Goal: Check status: Check status

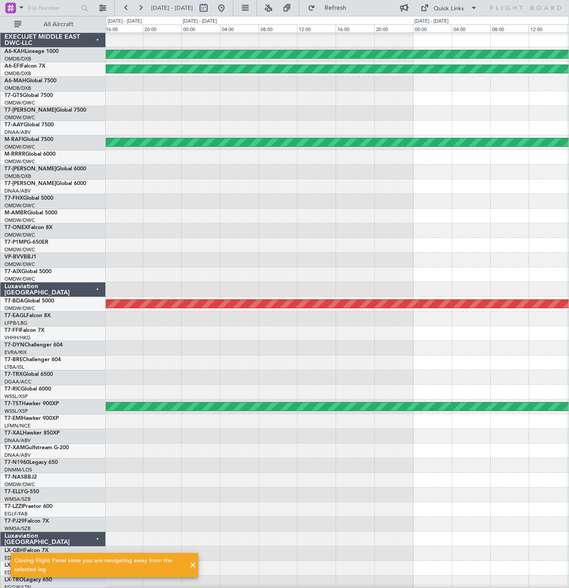
scroll to position [0, 0]
click at [229, 8] on button at bounding box center [221, 8] width 14 height 14
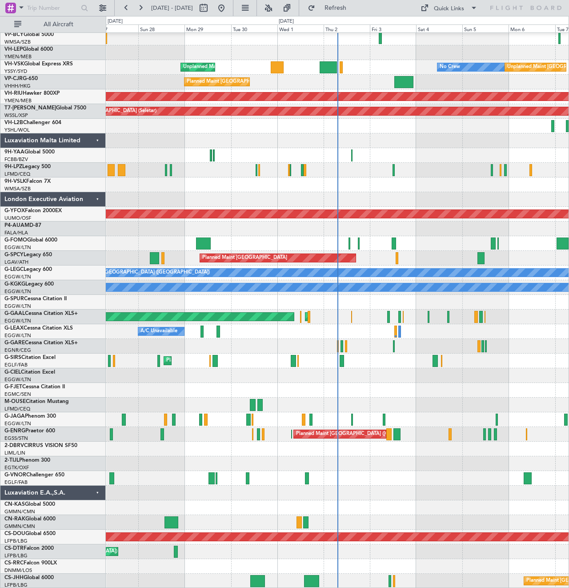
scroll to position [883, 0]
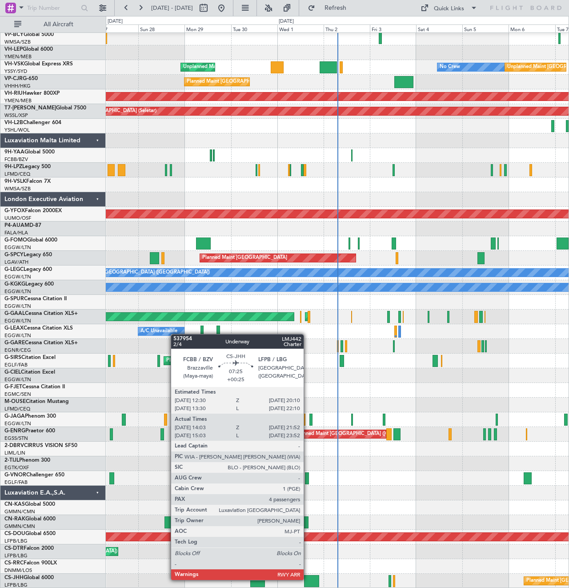
click at [308, 579] on div at bounding box center [311, 581] width 15 height 12
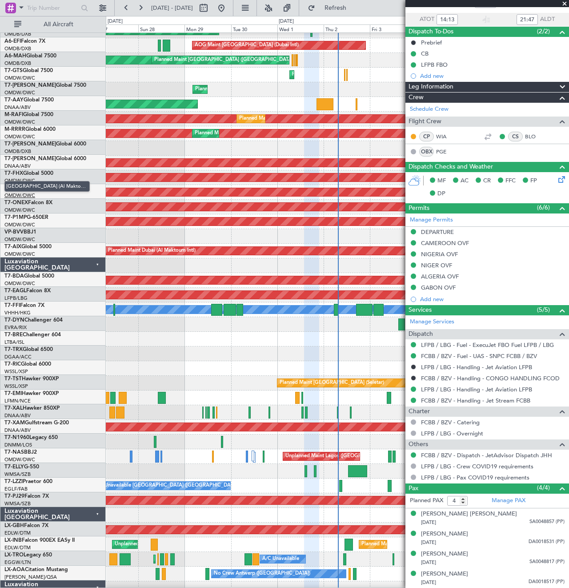
scroll to position [21, 0]
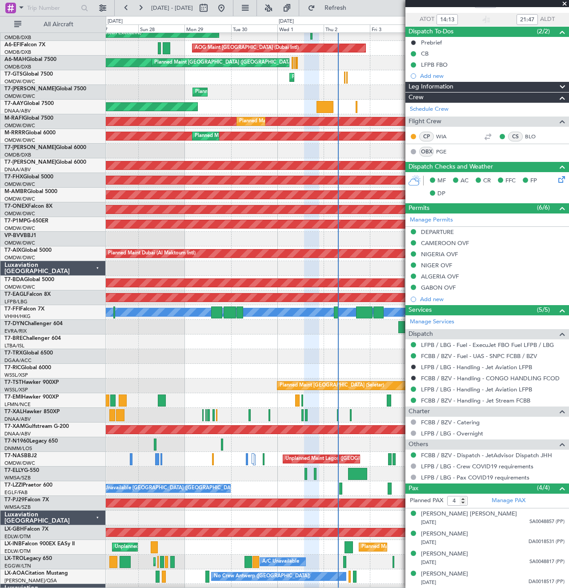
click at [567, 4] on span at bounding box center [564, 4] width 9 height 8
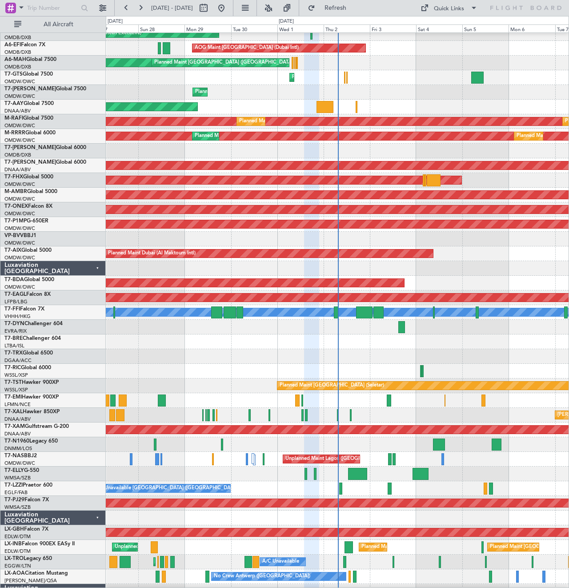
type input "0"
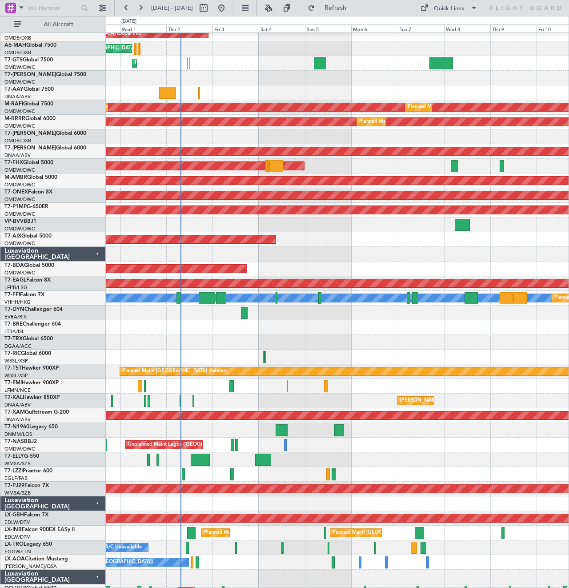
scroll to position [38, 0]
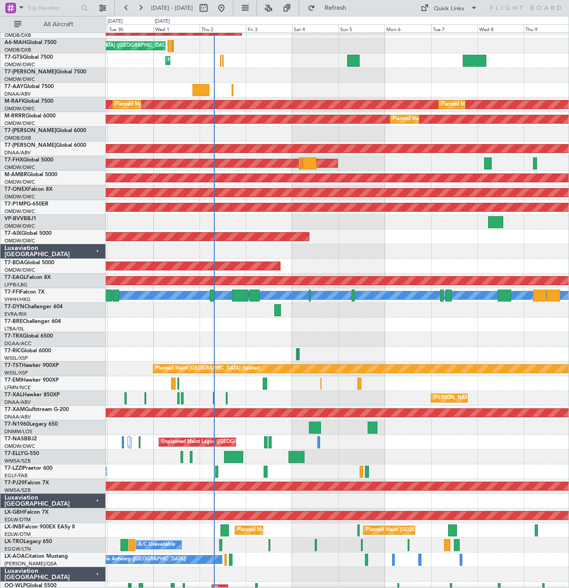
click at [352, 81] on div "Planned Maint Dubai (Al Maktoum Intl)" at bounding box center [337, 75] width 463 height 15
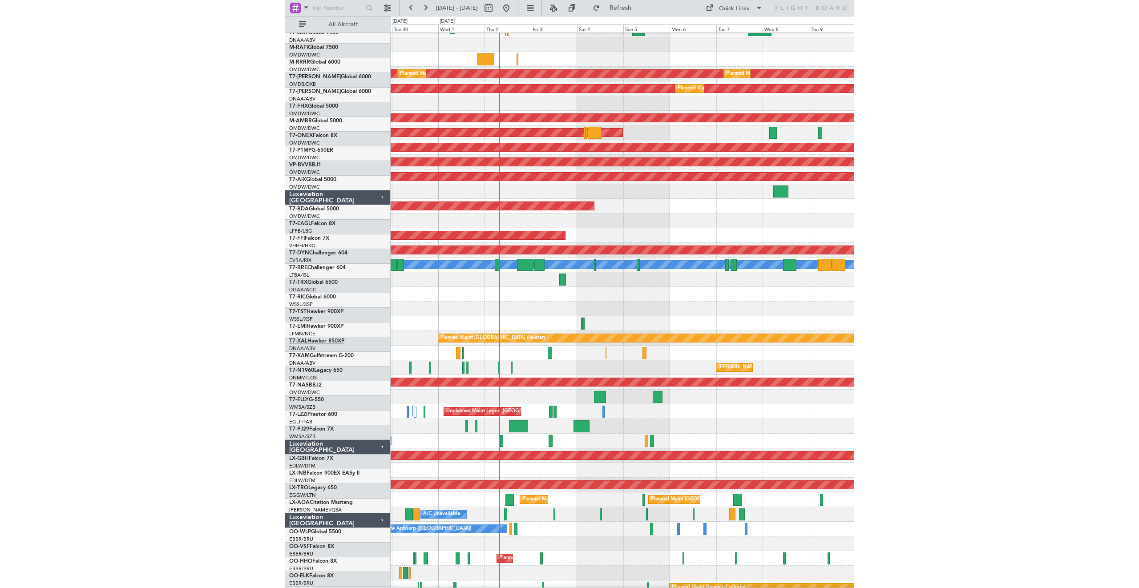
scroll to position [101, 0]
